Goal: Information Seeking & Learning: Learn about a topic

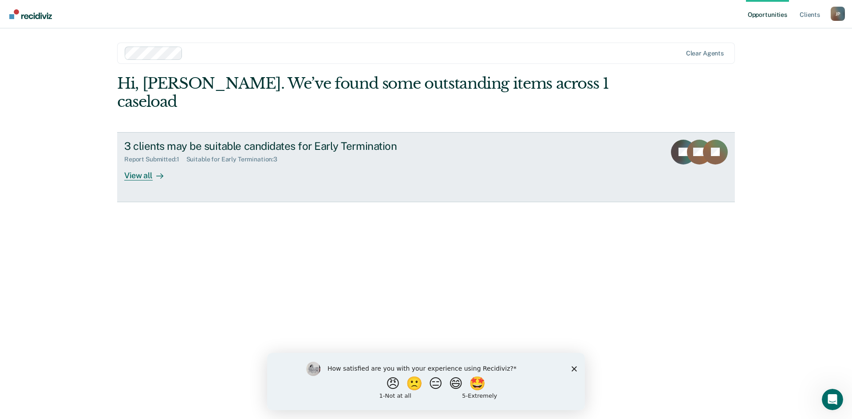
click at [138, 163] on div "View all" at bounding box center [149, 171] width 50 height 17
